Goal: Task Accomplishment & Management: Manage account settings

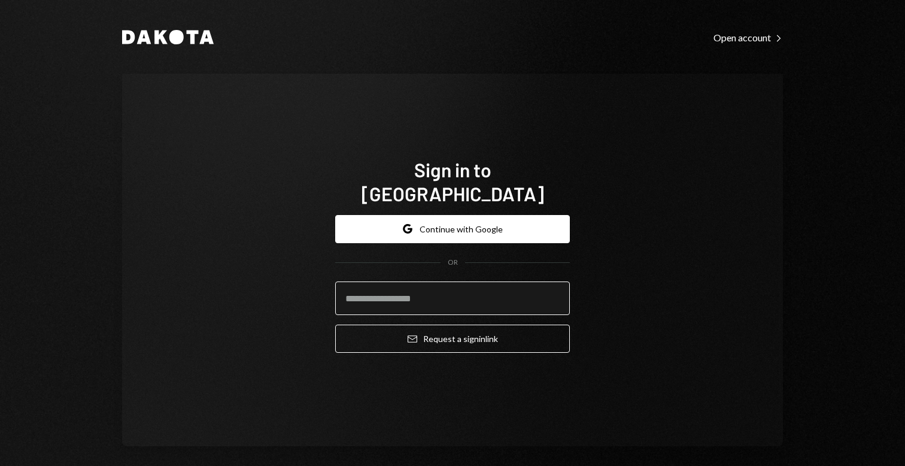
click at [386, 286] on input "email" at bounding box center [452, 298] width 235 height 34
type input "**********"
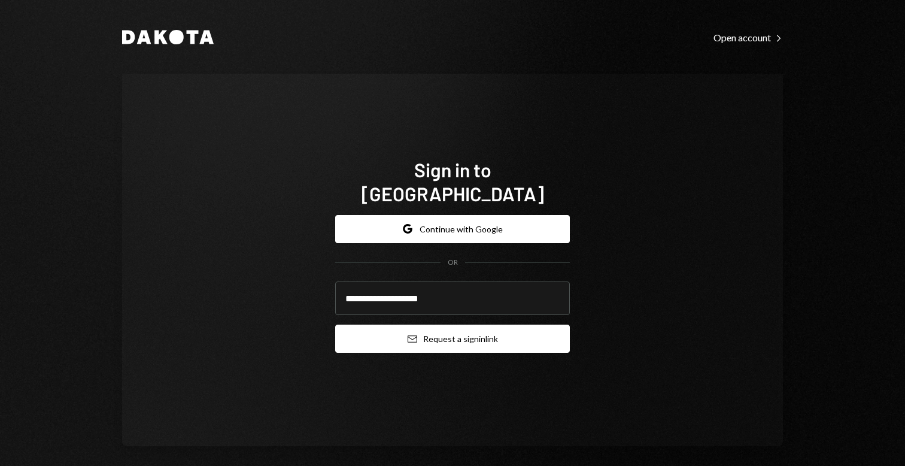
click at [442, 324] on button "Email Request a sign in link" at bounding box center [452, 338] width 235 height 28
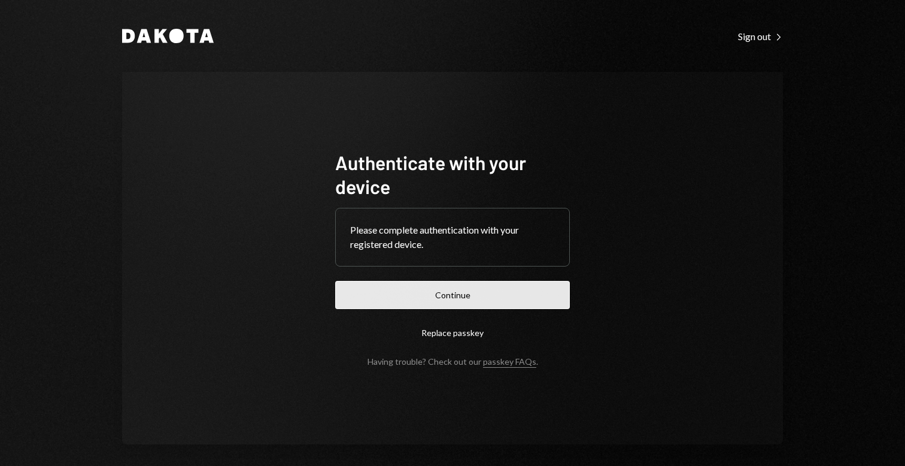
click at [419, 295] on button "Continue" at bounding box center [452, 295] width 235 height 28
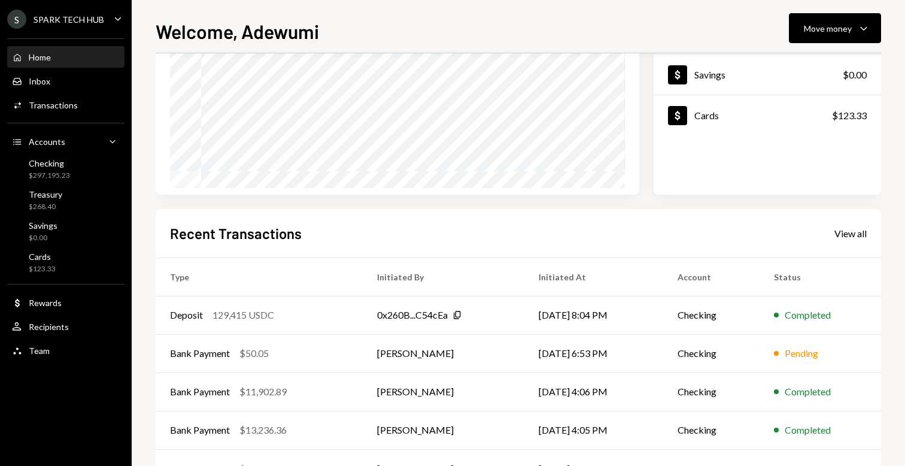
scroll to position [199, 0]
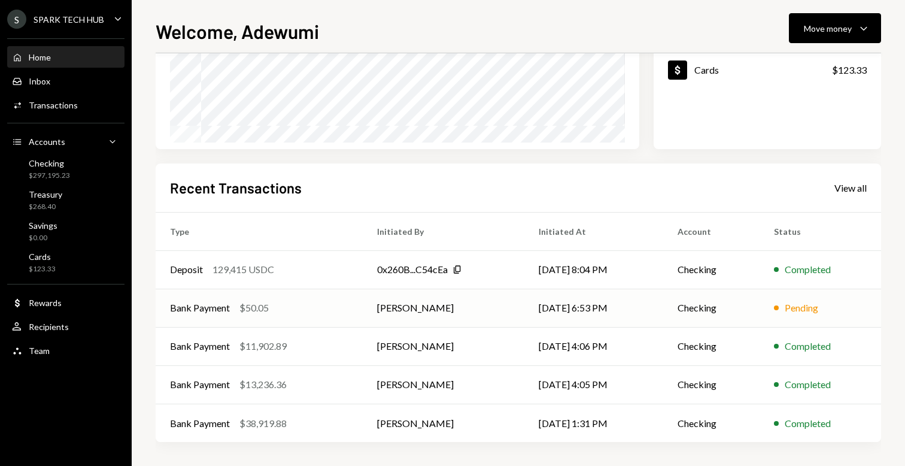
click at [264, 308] on div "$50.05" at bounding box center [253, 308] width 29 height 14
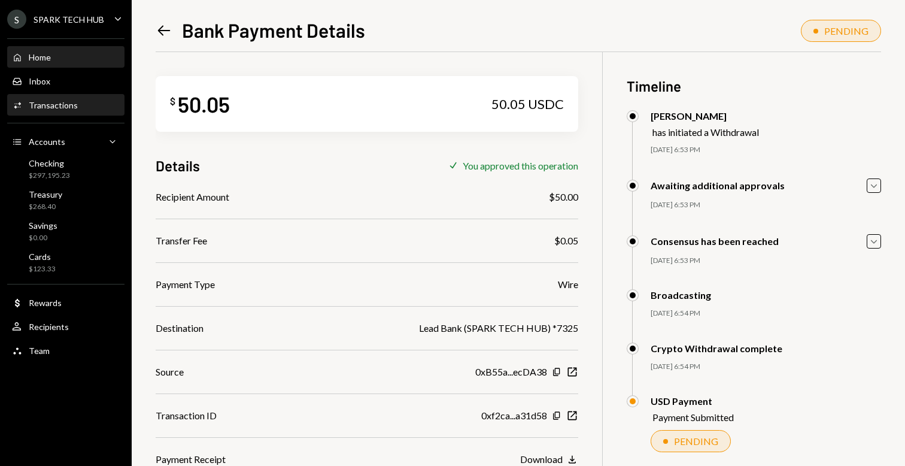
click at [37, 54] on div "Home" at bounding box center [40, 57] width 22 height 10
